Goal: Transaction & Acquisition: Download file/media

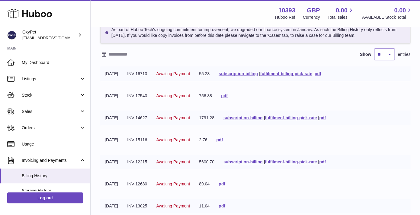
scroll to position [35, 0]
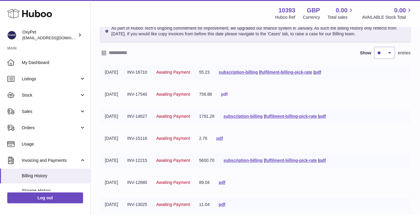
click at [228, 93] on link "pdf" at bounding box center [224, 94] width 7 height 5
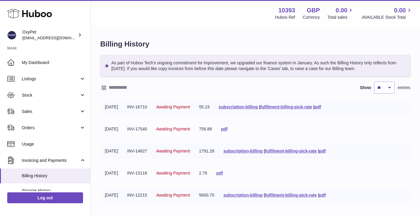
scroll to position [35, 0]
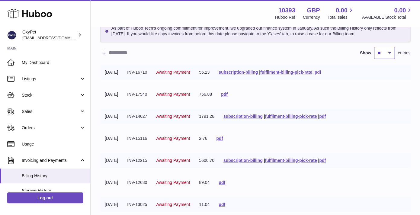
click at [321, 72] on link "pdf" at bounding box center [317, 72] width 7 height 5
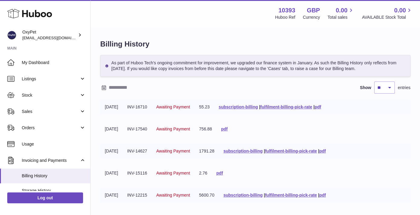
scroll to position [35, 0]
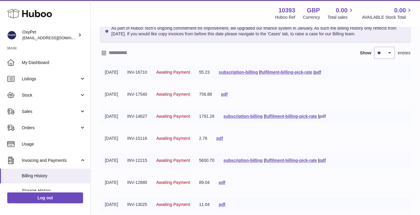
click at [326, 116] on link "pdf" at bounding box center [322, 116] width 7 height 5
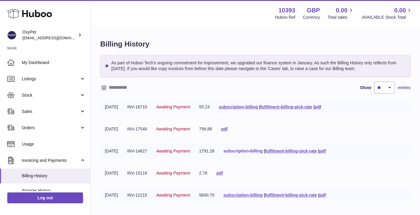
click at [257, 150] on link "subscription-billing" at bounding box center [242, 150] width 39 height 5
click at [250, 150] on link "subscription-billing" at bounding box center [242, 150] width 39 height 5
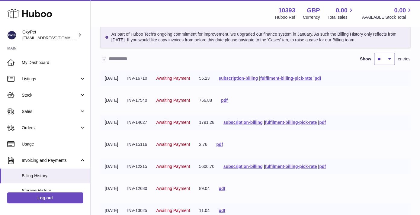
scroll to position [31, 0]
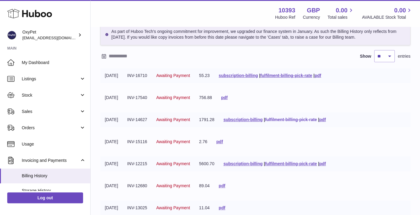
click at [300, 119] on link "fulfilment-billing-pick-rate" at bounding box center [291, 119] width 52 height 5
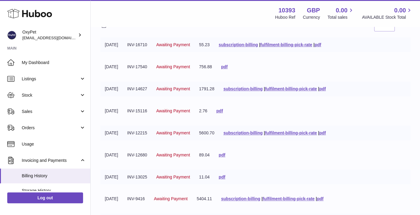
scroll to position [62, 0]
click at [301, 132] on link "fulfilment-billing-pick-rate" at bounding box center [291, 132] width 52 height 5
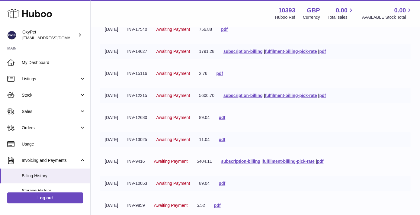
scroll to position [104, 0]
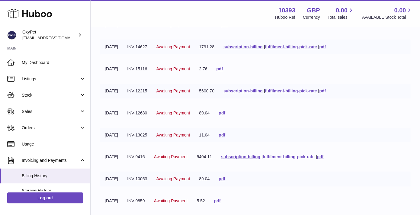
click at [301, 155] on link "fulfilment-billing-pick-rate" at bounding box center [289, 156] width 52 height 5
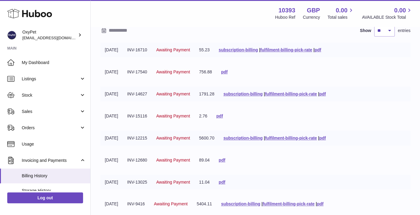
scroll to position [51, 0]
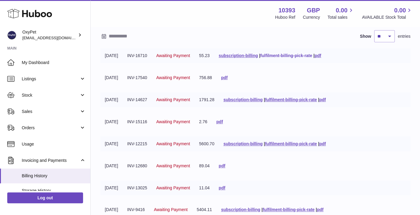
click at [295, 55] on link "fulfilment-billing-pick-rate" at bounding box center [286, 55] width 52 height 5
